Goal: Find specific page/section: Find specific page/section

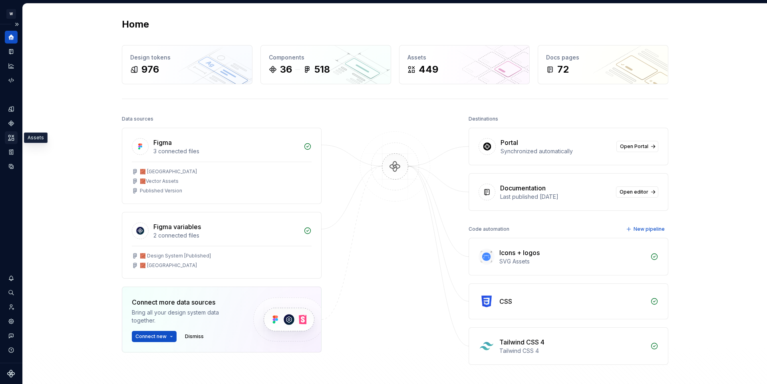
click at [14, 136] on icon "Assets" at bounding box center [11, 137] width 7 height 7
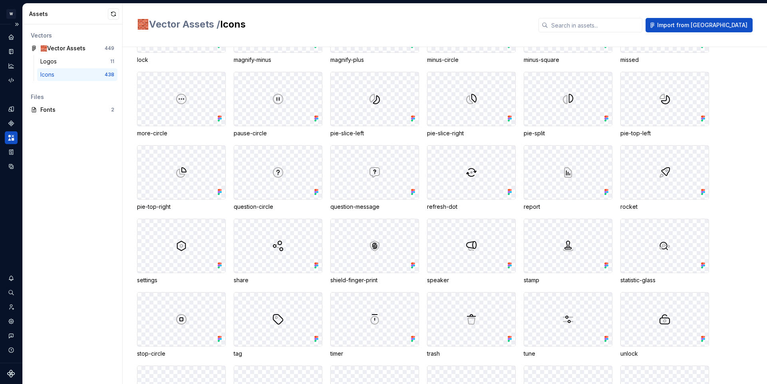
scroll to position [2171, 0]
